Goal: Information Seeking & Learning: Learn about a topic

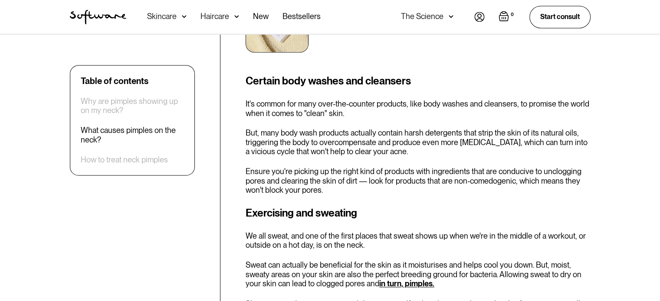
scroll to position [1351, 0]
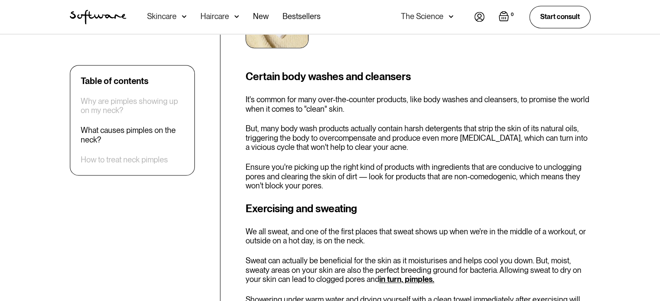
click at [334, 98] on p "It's common for many over-the-counter products, like body washes and cleansers,…" at bounding box center [417, 104] width 345 height 19
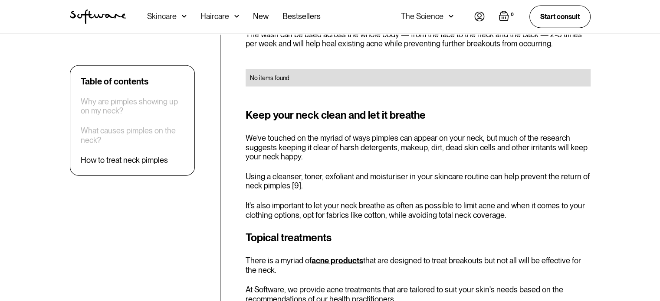
scroll to position [2130, 0]
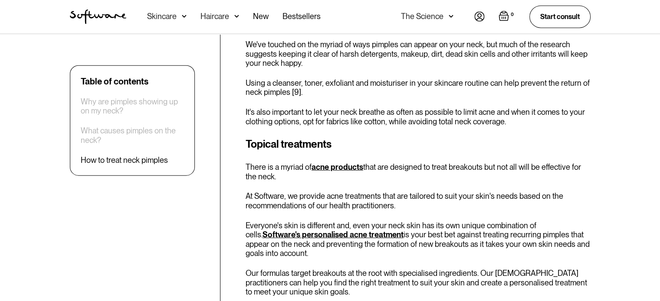
click at [334, 98] on div "Keep your neck clean and let it breathe We've touched on the myriad of ways pim…" at bounding box center [417, 70] width 345 height 112
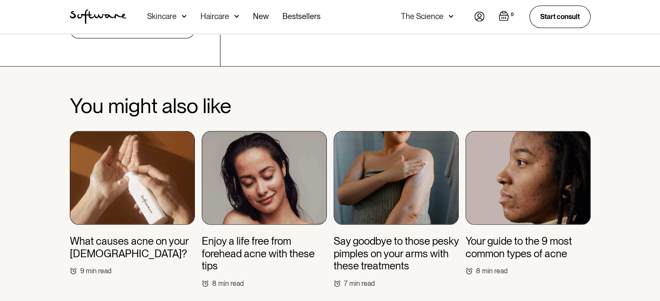
scroll to position [2658, 0]
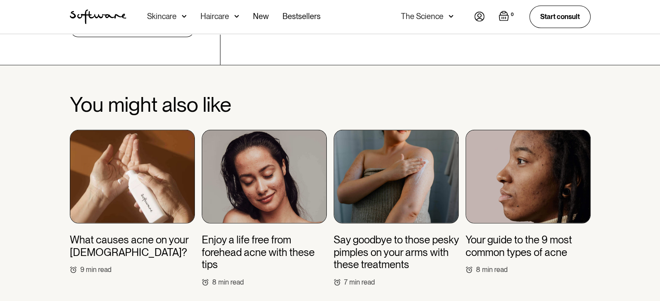
click at [515, 234] on h3 "Your guide to the 9 most common types of acne" at bounding box center [527, 246] width 125 height 25
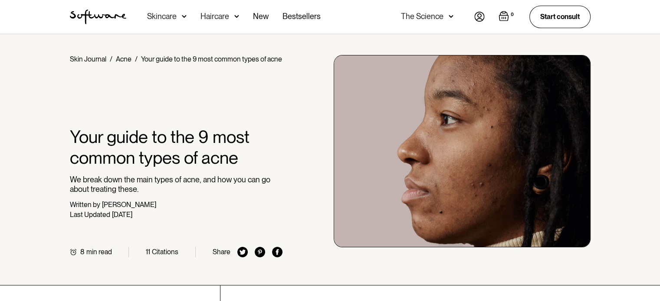
click at [239, 231] on div "Home / Skin Journal / Acne / Your guide to the 9 most common types of acne Your…" at bounding box center [176, 156] width 213 height 203
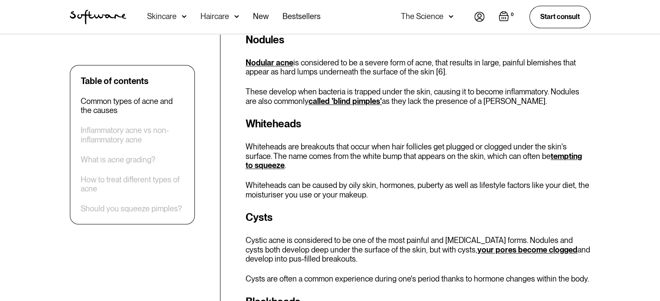
scroll to position [855, 0]
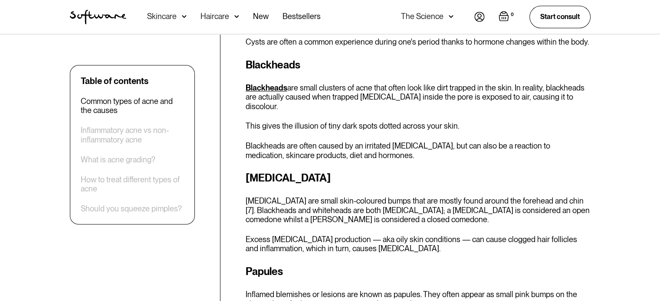
scroll to position [1077, 0]
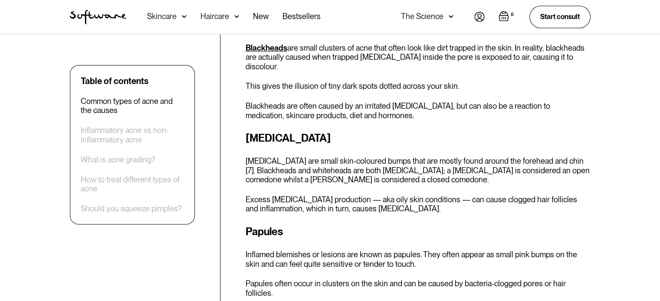
drag, startPoint x: 239, startPoint y: 231, endPoint x: 444, endPoint y: 166, distance: 214.7
click at [444, 166] on div "Comedones Comedones are small skin-coloured bumps that are mostly found around …" at bounding box center [417, 172] width 345 height 83
click at [252, 131] on h3 "Comedones" at bounding box center [417, 139] width 345 height 16
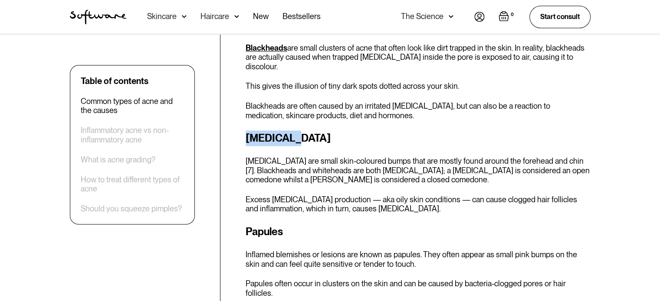
click at [252, 131] on h3 "Comedones" at bounding box center [417, 139] width 345 height 16
click at [246, 131] on h3 "Comedones" at bounding box center [417, 139] width 345 height 16
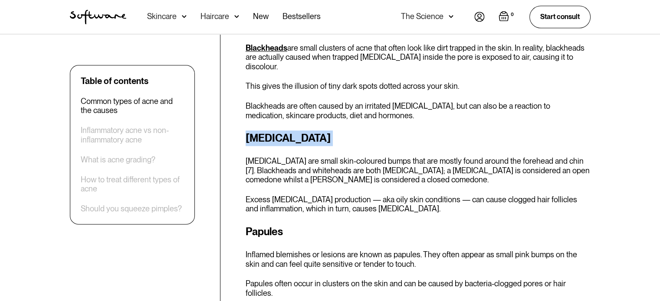
copy h3 "Comedones"
